Goal: Task Accomplishment & Management: Use online tool/utility

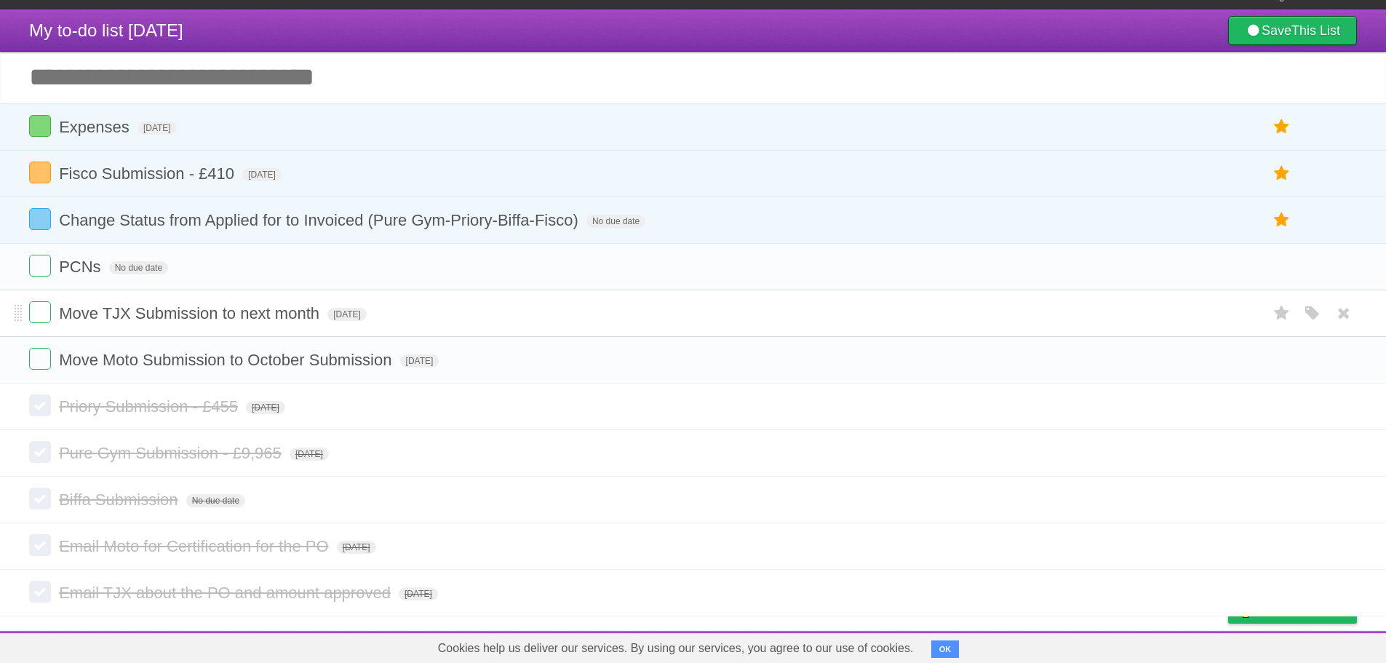
scroll to position [22, 0]
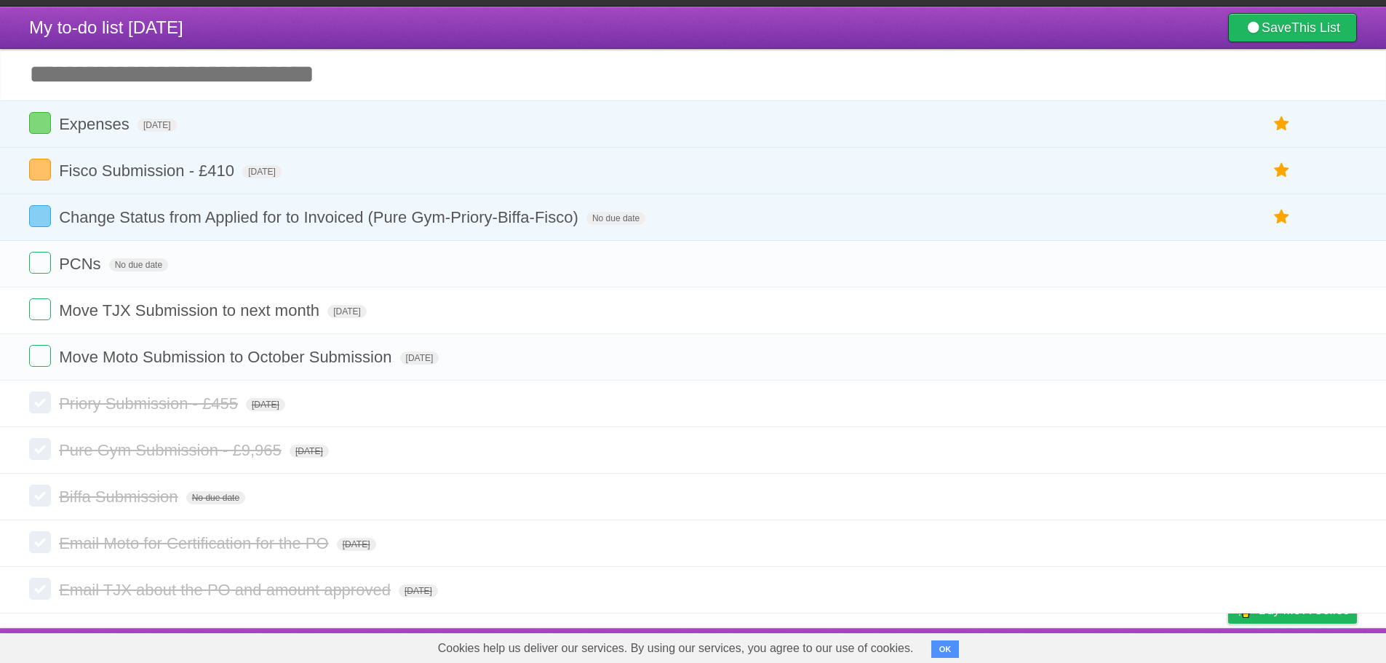
click at [175, 68] on input "Add another task" at bounding box center [693, 74] width 1386 height 51
type input "**********"
click input "*********" at bounding box center [0, 0] width 0 height 0
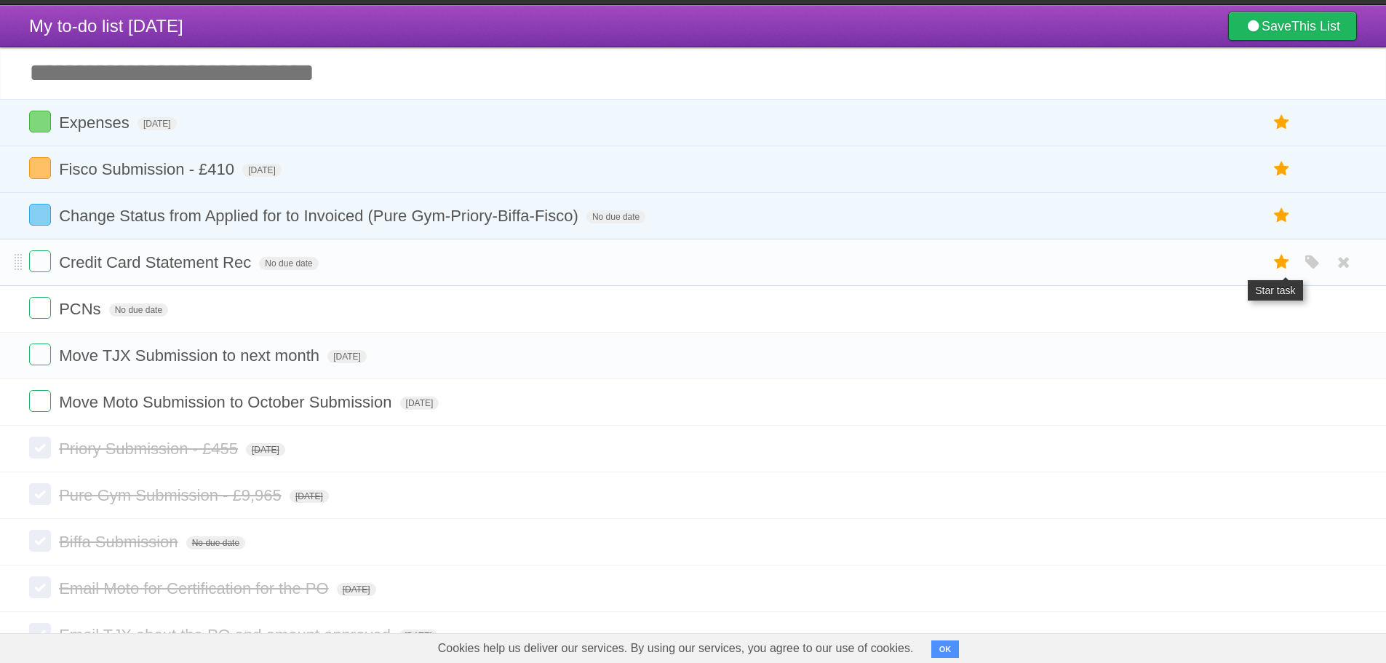
click at [1272, 263] on icon at bounding box center [1282, 262] width 20 height 24
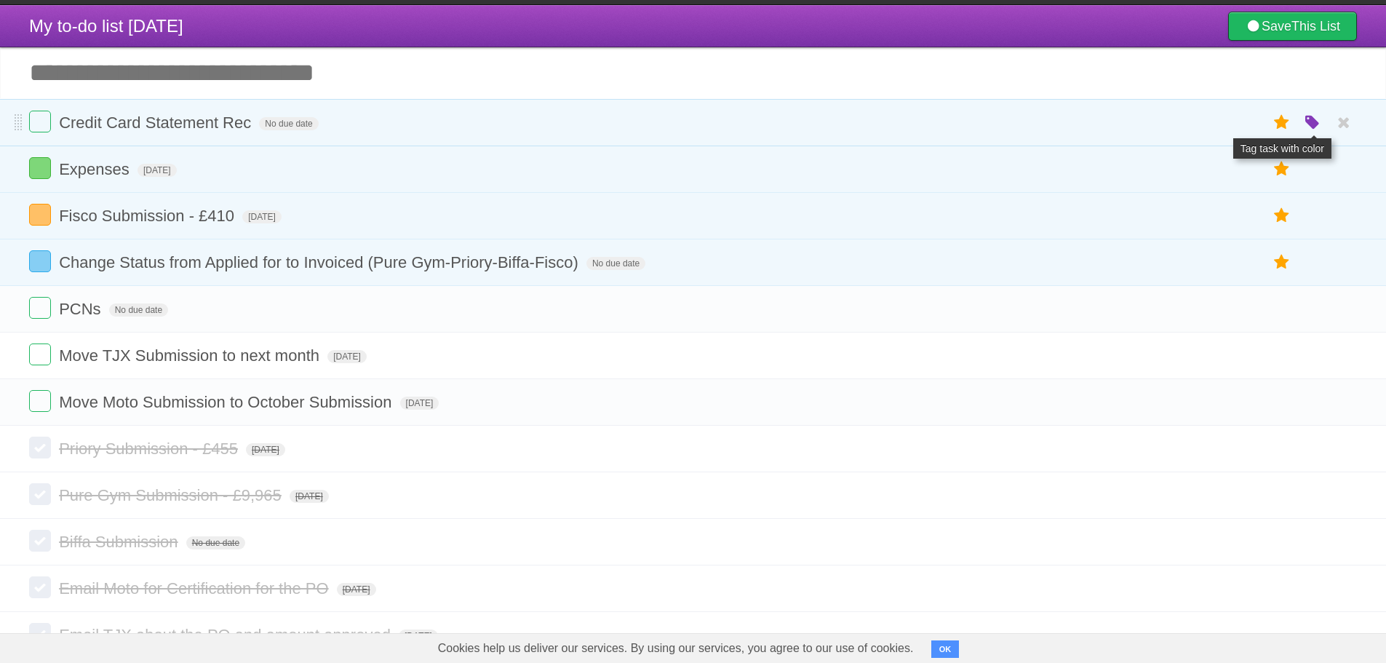
click at [1315, 123] on icon "button" at bounding box center [1312, 123] width 20 height 19
click at [38, 220] on label at bounding box center [40, 215] width 22 height 22
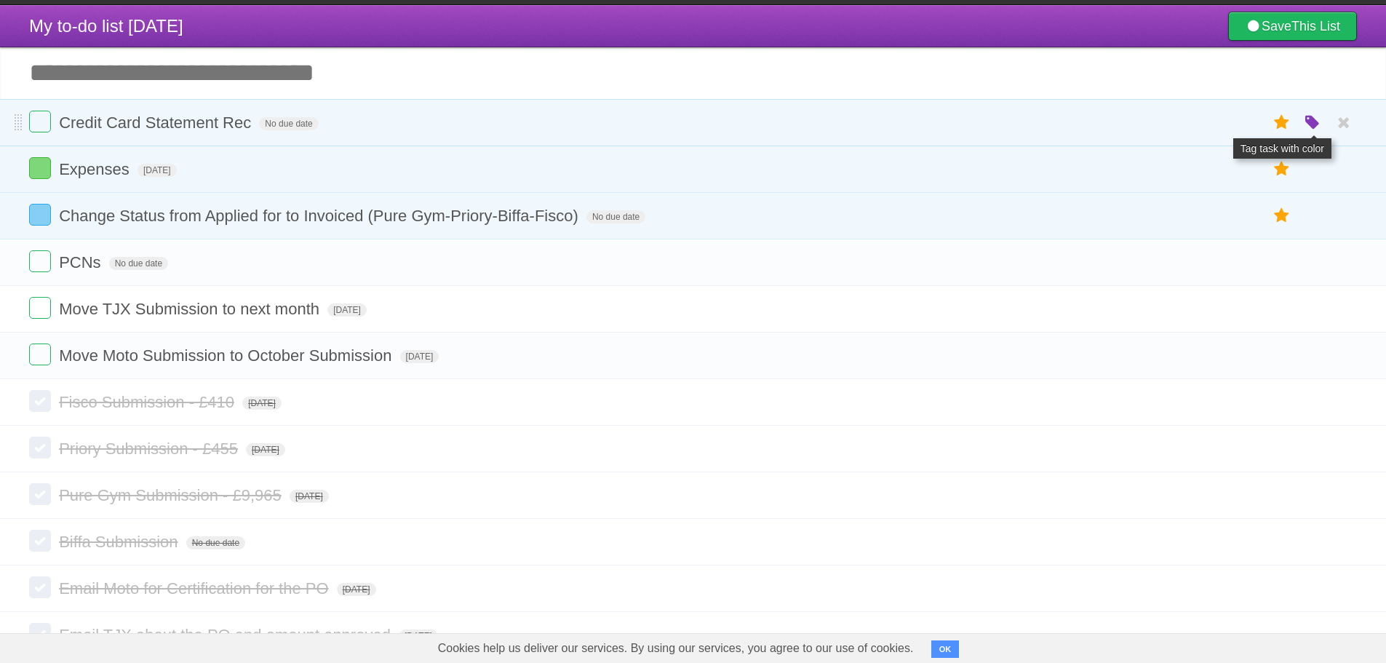
click at [1317, 124] on icon "button" at bounding box center [1312, 123] width 20 height 19
click at [1227, 125] on label "Purple" at bounding box center [1230, 122] width 16 height 16
click at [293, 124] on span "No due date" at bounding box center [288, 123] width 59 height 13
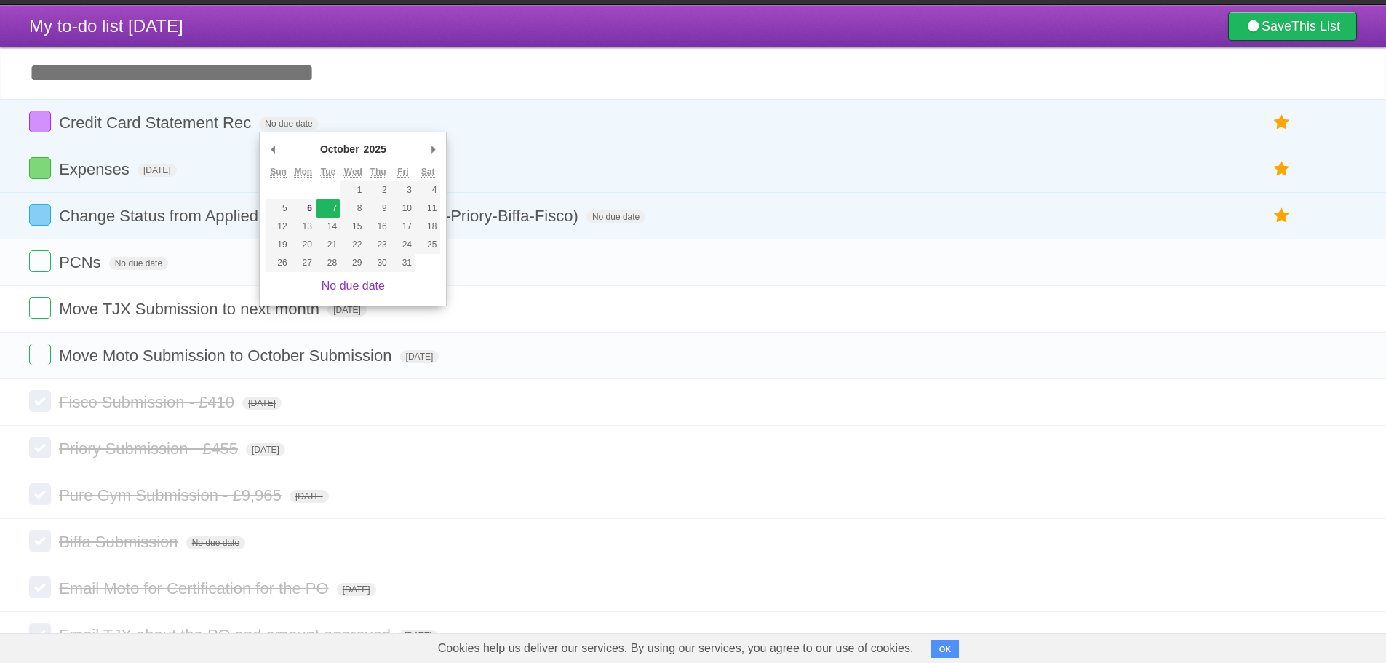
type span "[DATE]"
